Goal: Task Accomplishment & Management: Manage account settings

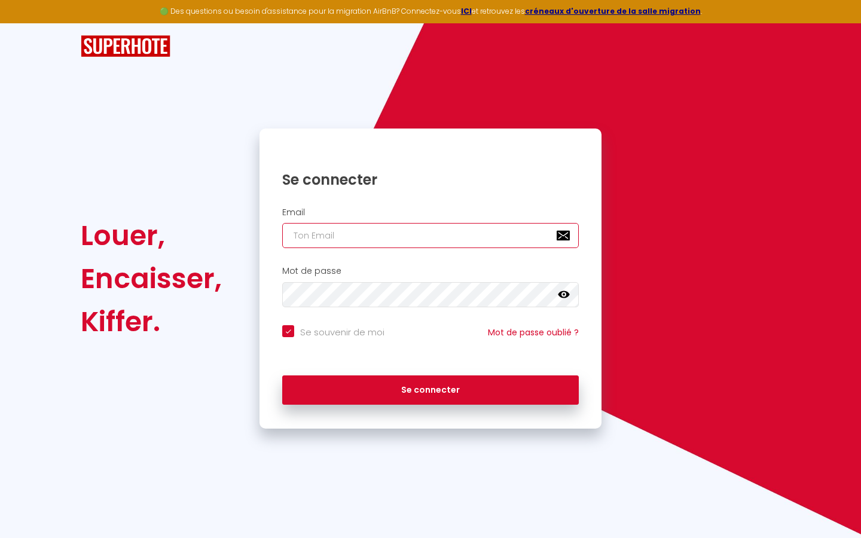
type input "s"
checkbox input "true"
type input "su"
checkbox input "true"
type input "sup"
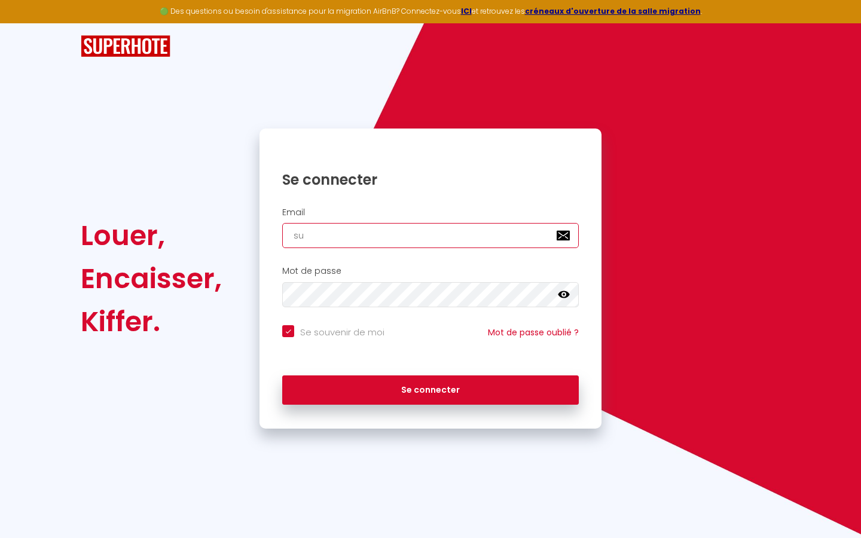
checkbox input "true"
type input "supe"
checkbox input "true"
type input "super"
checkbox input "true"
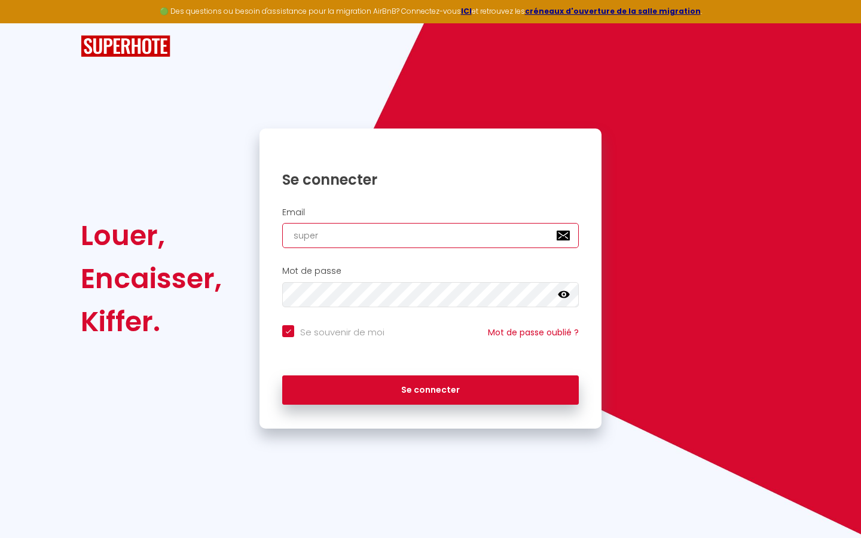
type input "superb"
checkbox input "true"
type input "superbo"
checkbox input "true"
type input "superbor"
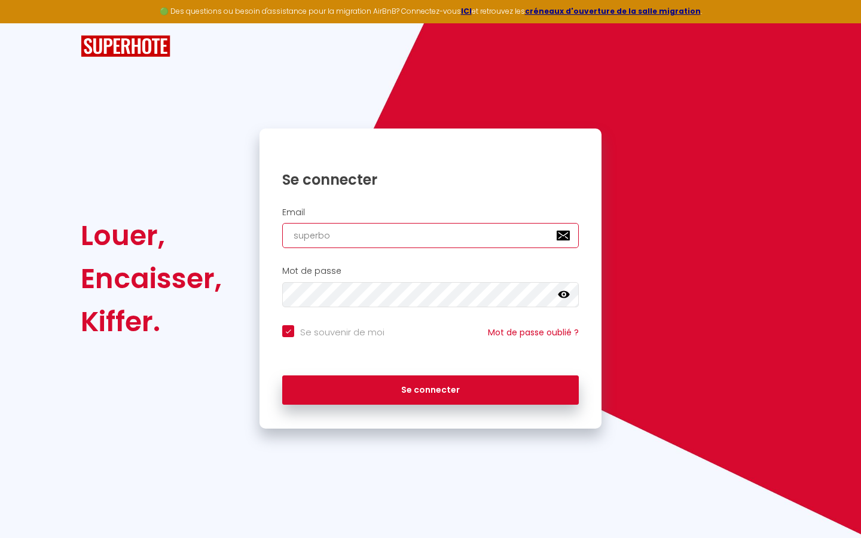
checkbox input "true"
type input "superbord"
checkbox input "true"
type input "superborde"
checkbox input "true"
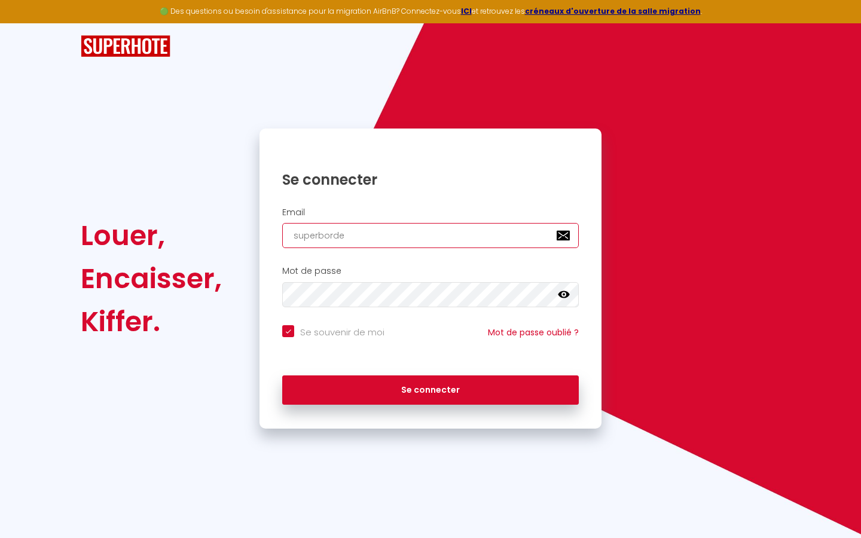
type input "superbordea"
checkbox input "true"
type input "superbordeau"
checkbox input "true"
type input "superbordeaux"
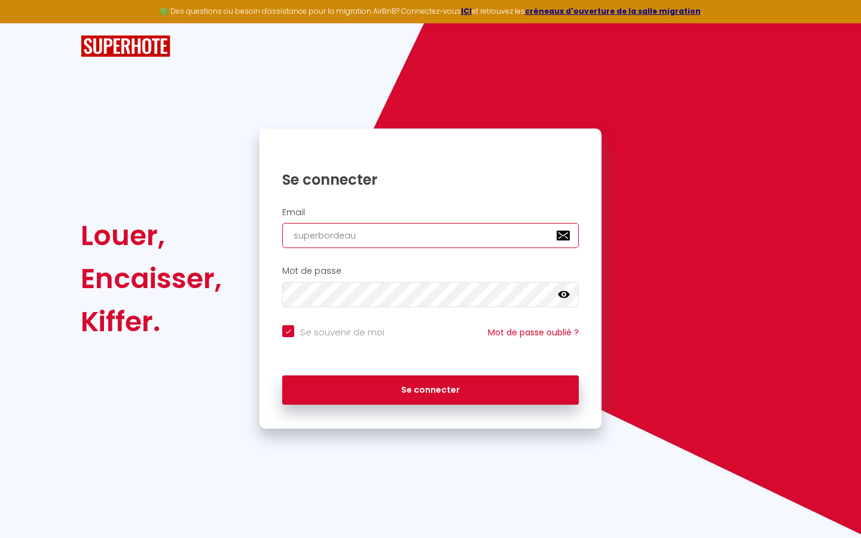
checkbox input "true"
type input "superbordeaux@"
checkbox input "true"
type input "superbordeaux@g"
checkbox input "true"
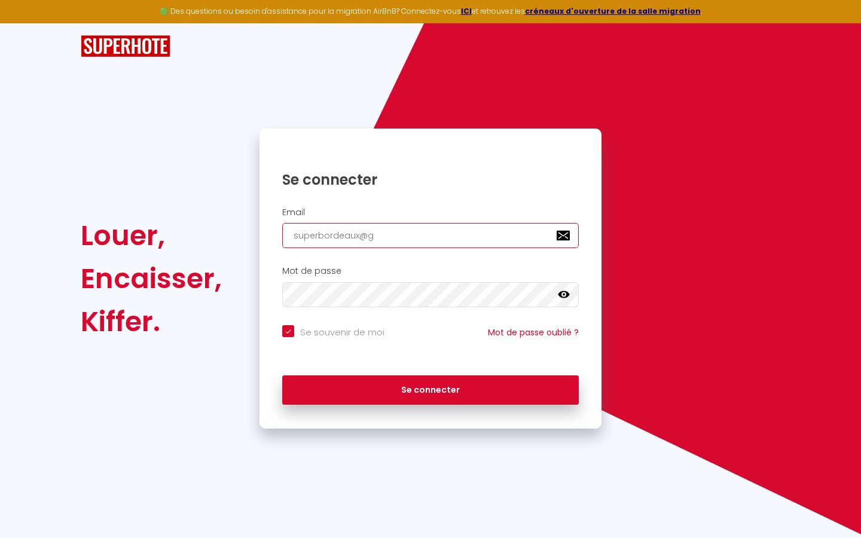
type input "superbordeaux@gm"
checkbox input "true"
type input "superbordeaux@gma"
checkbox input "true"
type input "superbordeaux@gmai"
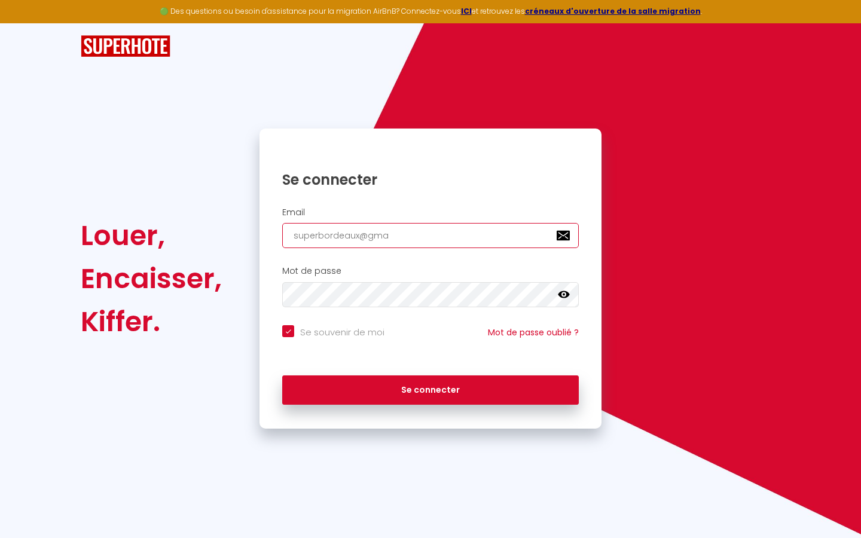
checkbox input "true"
type input "[EMAIL_ADDRESS]"
checkbox input "true"
type input "[EMAIL_ADDRESS]."
checkbox input "true"
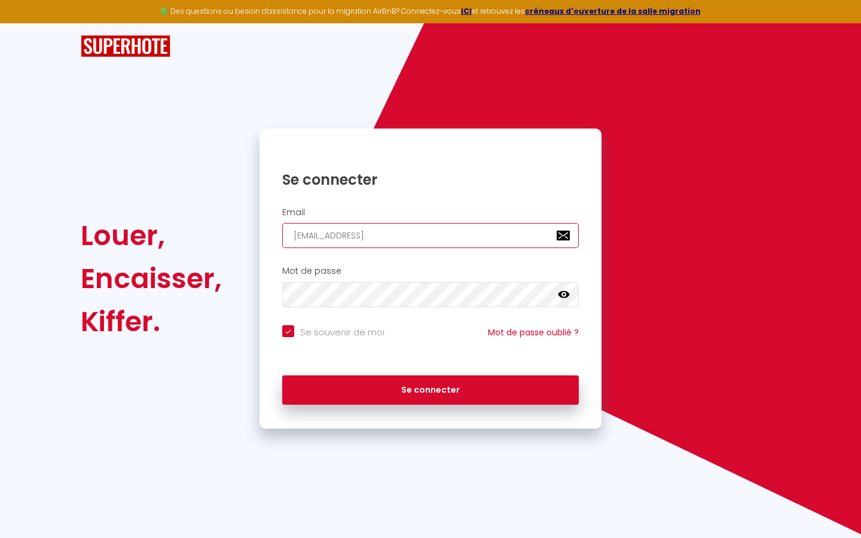
type input "superbordeaux@gmail.c"
checkbox input "true"
type input "[EMAIL_ADDRESS][DOMAIN_NAME]"
checkbox input "true"
type input "[EMAIL_ADDRESS][DOMAIN_NAME]"
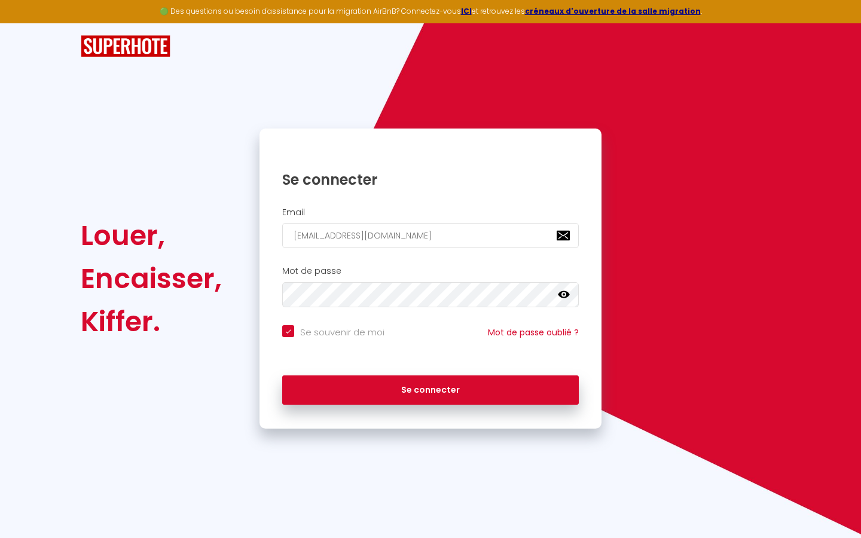
checkbox input "true"
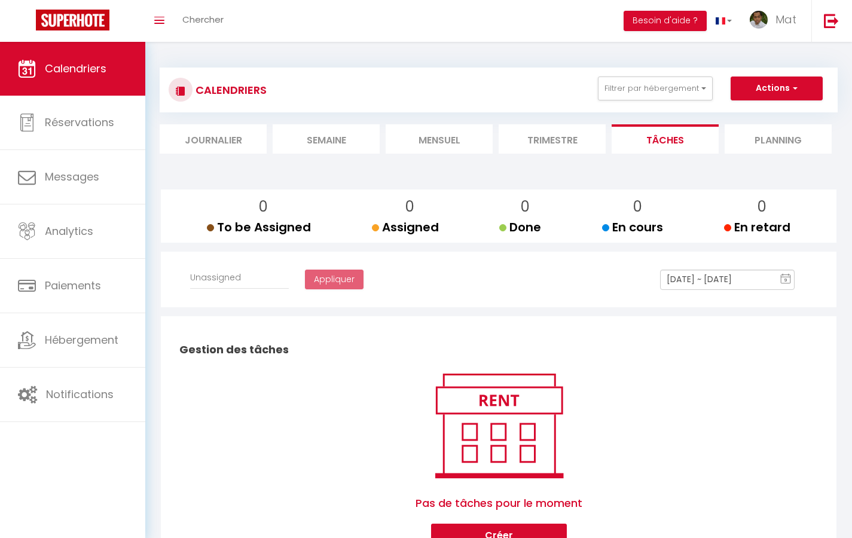
select select
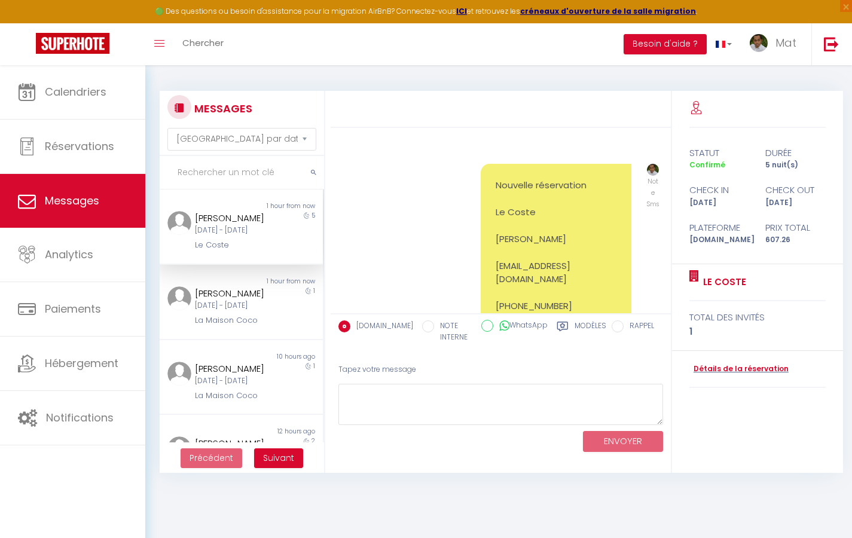
scroll to position [4613, 0]
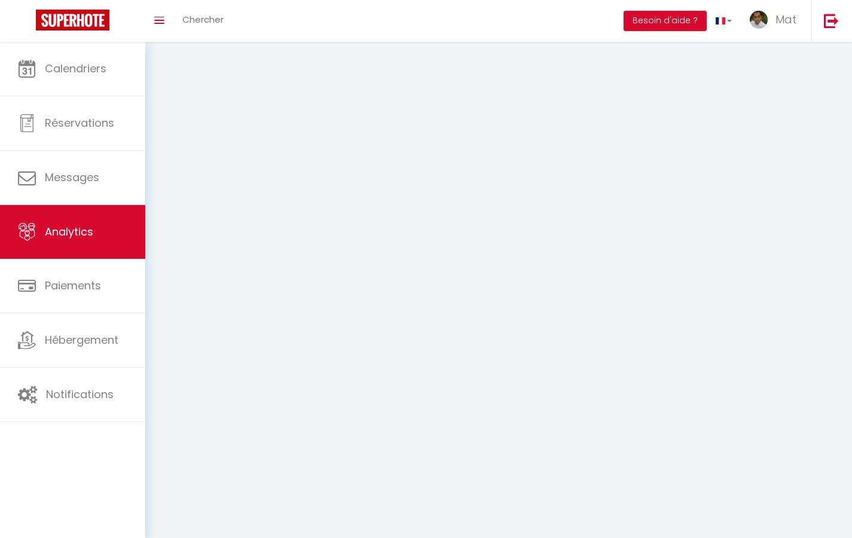
select select "2025"
select select "9"
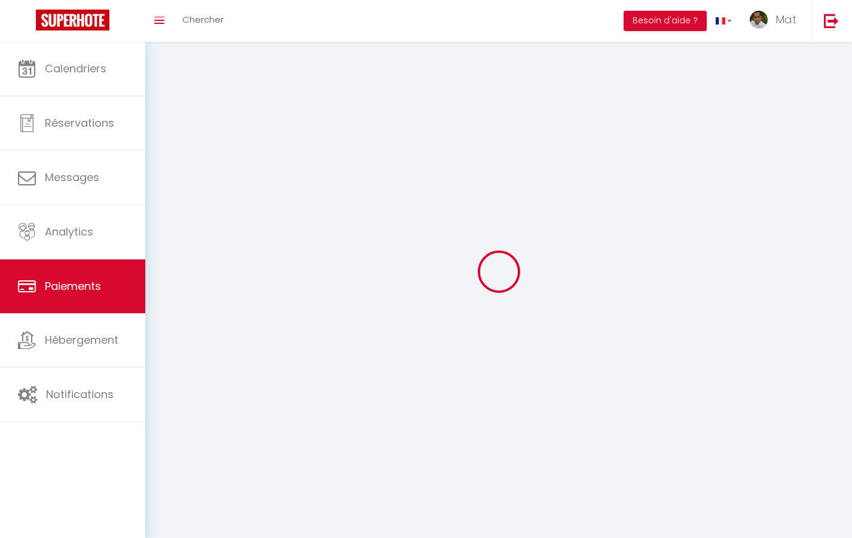
select select "2"
select select "0"
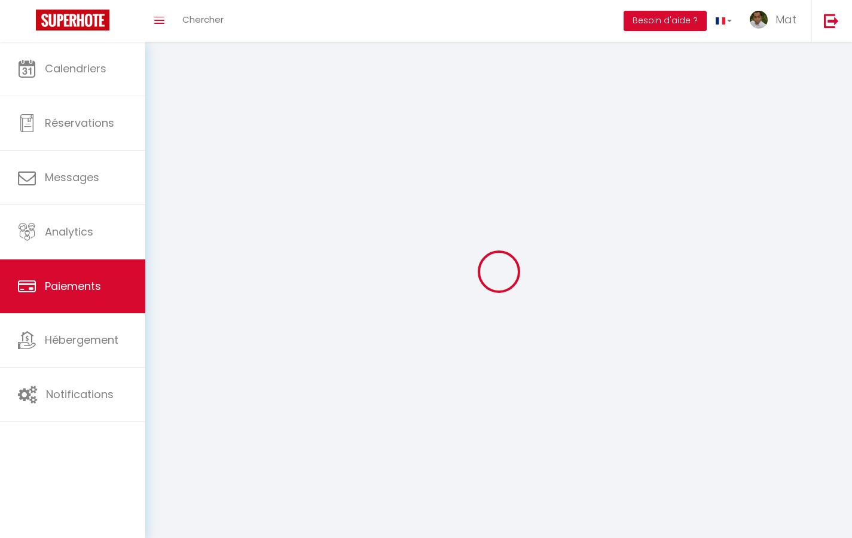
select select "0"
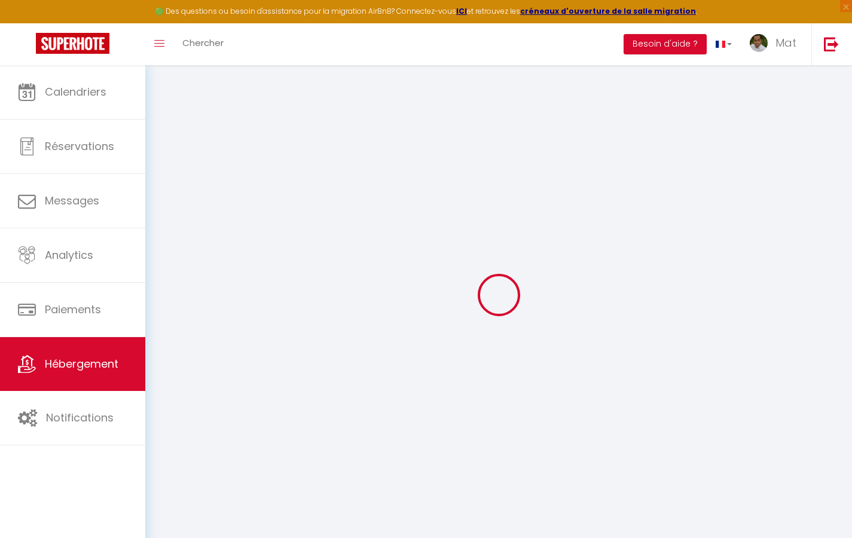
type input "Duplex La Fusterie"
type input "IMMO"
type input "MRA"
type input "[STREET_ADDRESS]"
type input "33800"
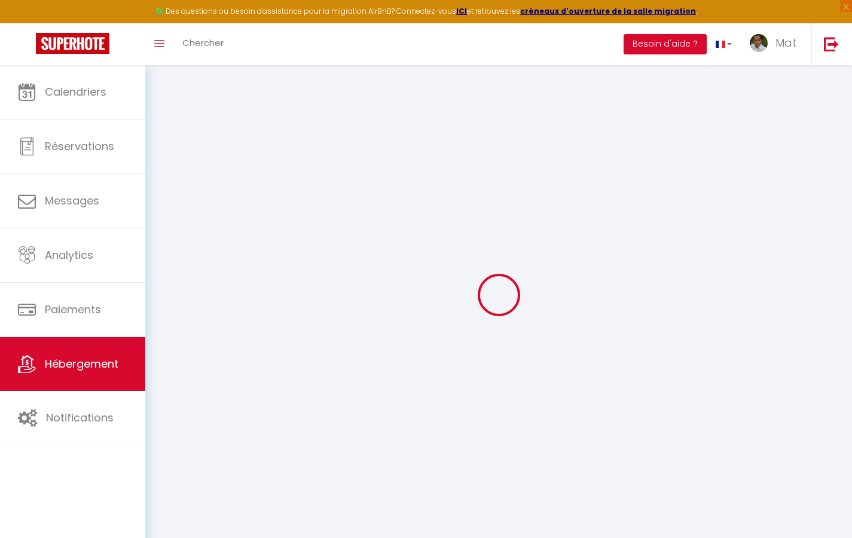
type input "[GEOGRAPHIC_DATA]"
select select "6"
type input "35"
type input "20"
type input "30"
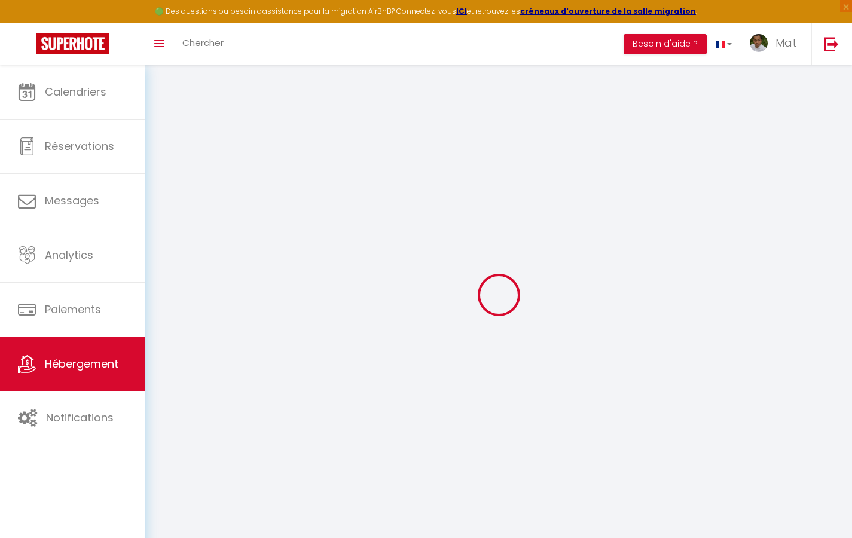
type input "1.65"
type input "200"
select select
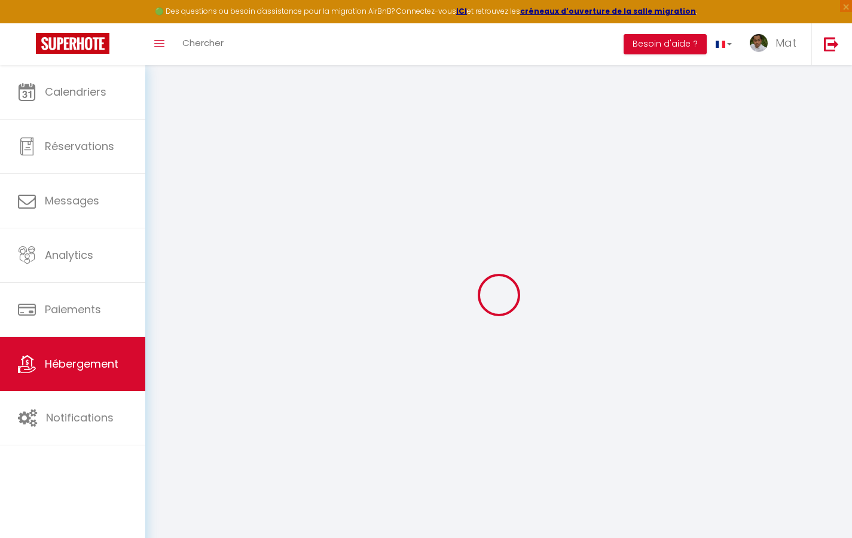
select select
type input "[STREET_ADDRESS]"
type input "33800"
type input "[GEOGRAPHIC_DATA]"
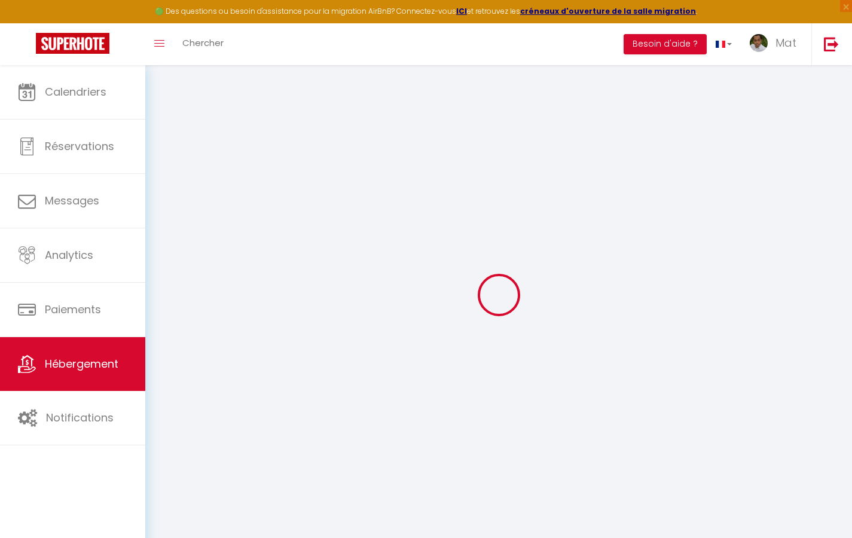
type input "[EMAIL_ADDRESS][DOMAIN_NAME]"
select select "742"
checkbox input "true"
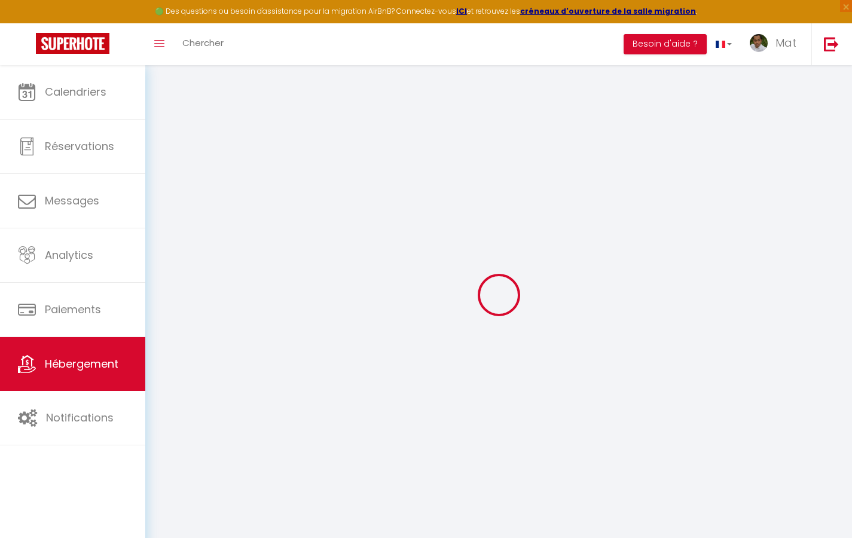
checkbox input "false"
type input "10"
type input "50"
type input "0"
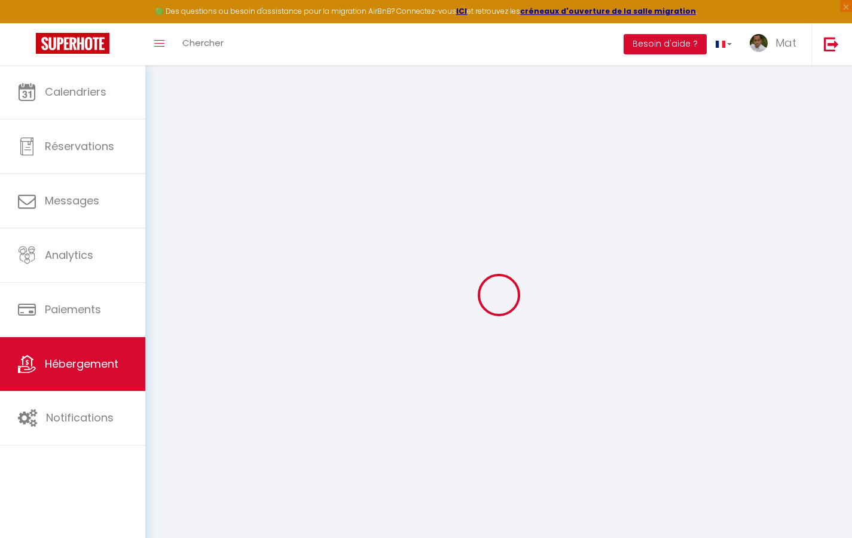
type input "0"
select select "2365"
select select
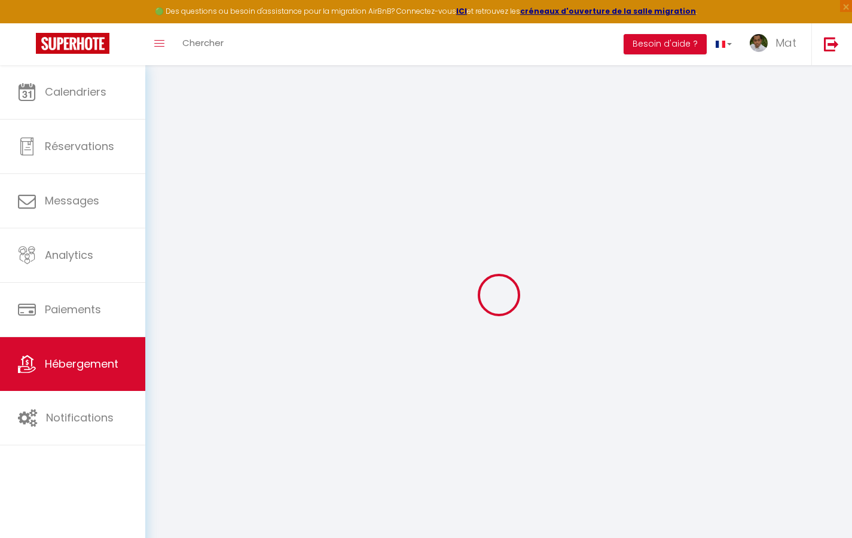
select select
checkbox input "true"
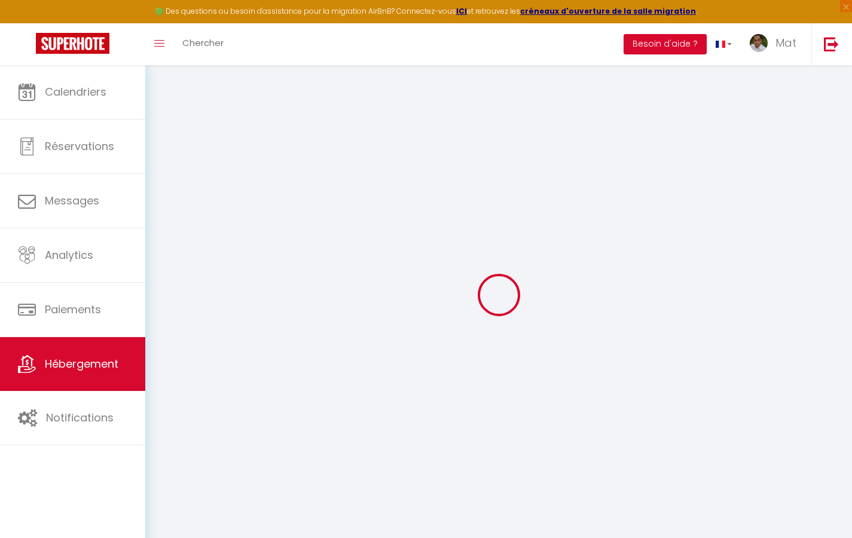
checkbox input "true"
checkbox input "false"
checkbox input "true"
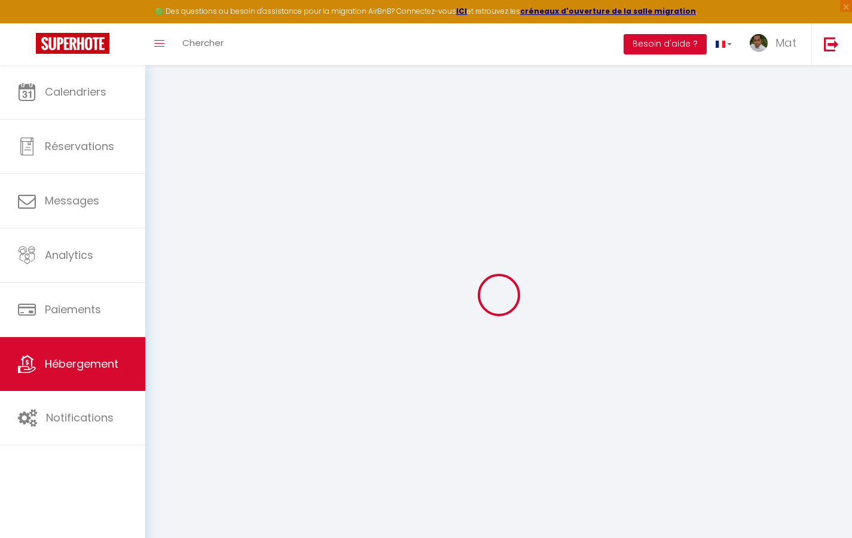
checkbox input "false"
checkbox input "true"
checkbox input "false"
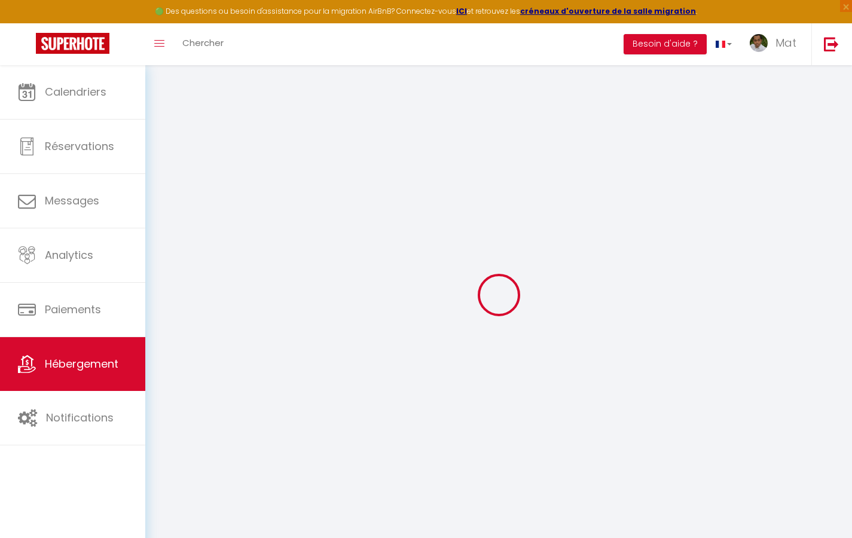
checkbox input "true"
checkbox input "false"
select select "17:00"
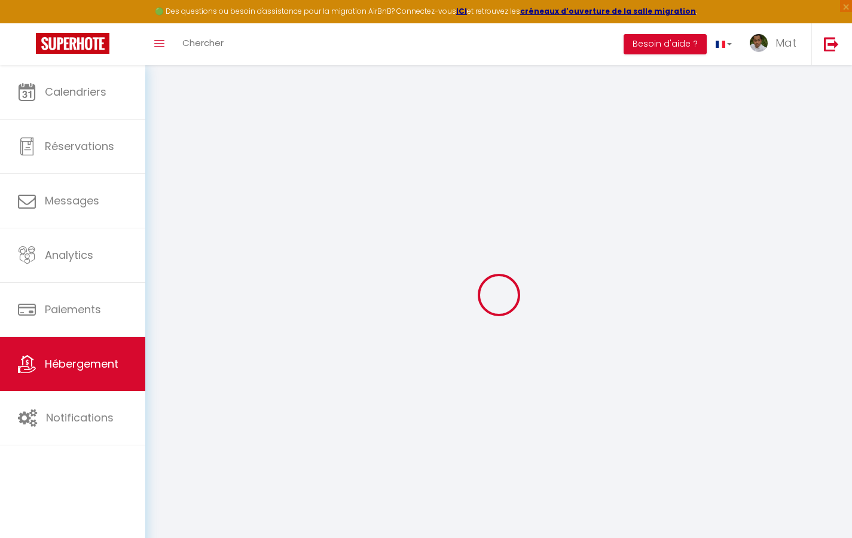
select select "23:30"
select select "10:00"
select select "30"
select select "120"
